Goal: Find specific page/section: Find specific page/section

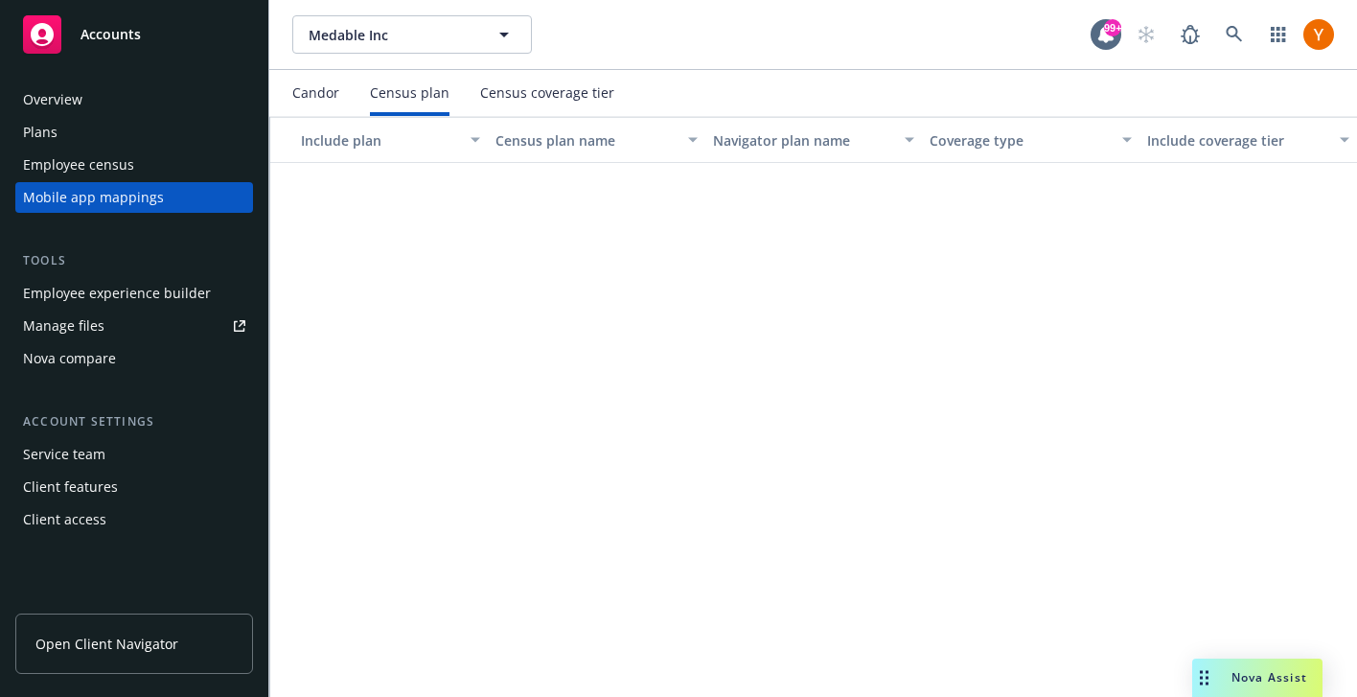
scroll to position [1156, 0]
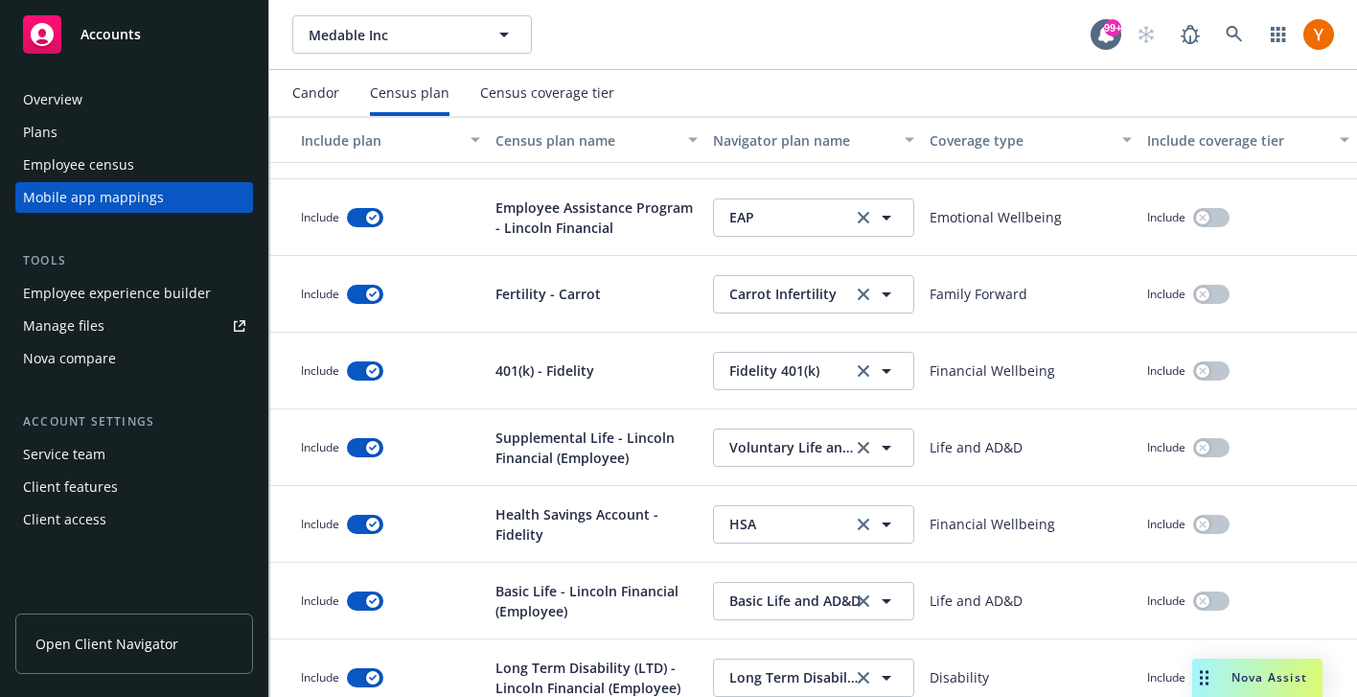
scroll to position [2150, 0]
